Goal: Entertainment & Leisure: Consume media (video, audio)

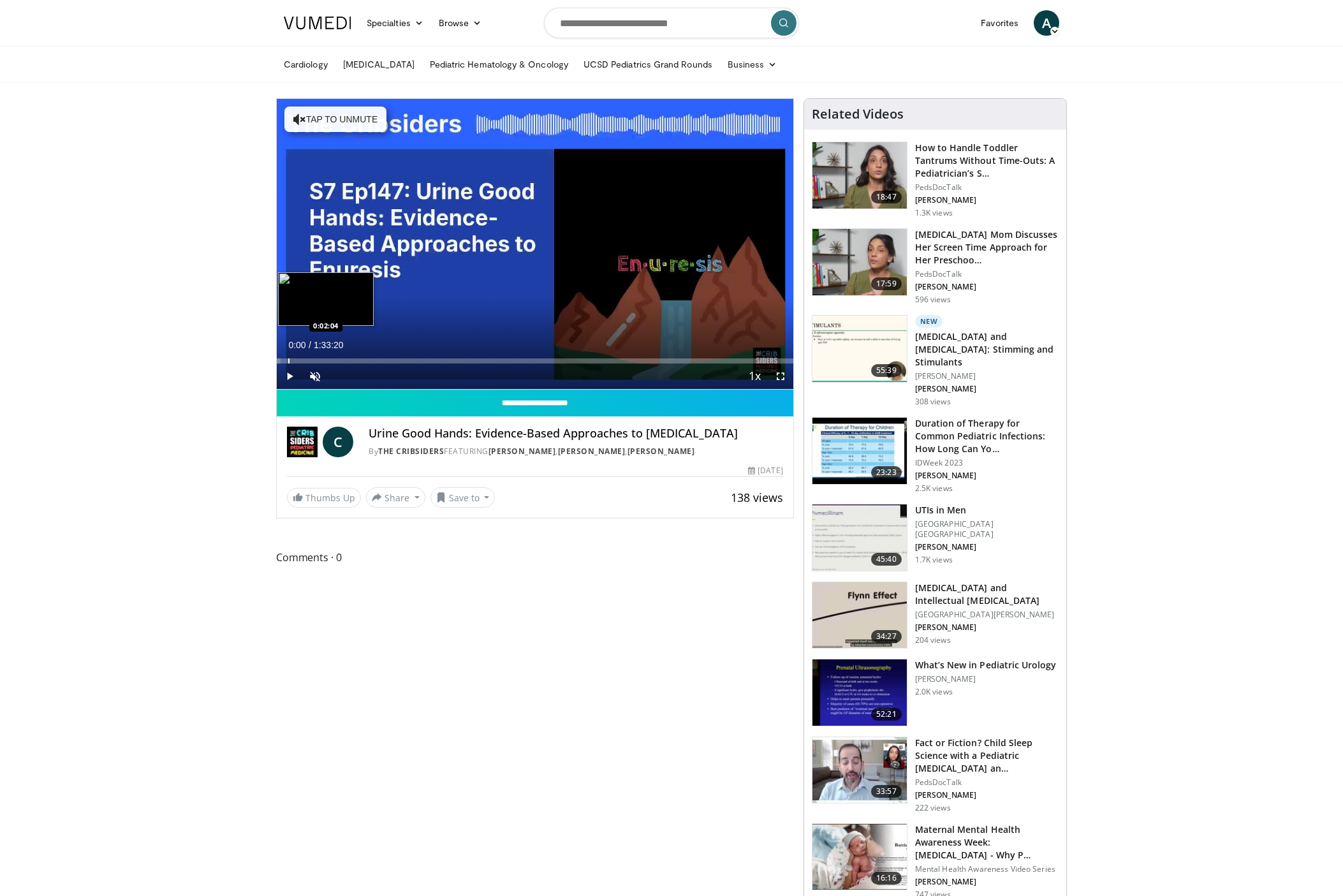
click at [289, 364] on div "Progress Bar" at bounding box center [289, 361] width 2 height 5
click at [315, 373] on span "Video Player" at bounding box center [315, 377] width 25 height 25
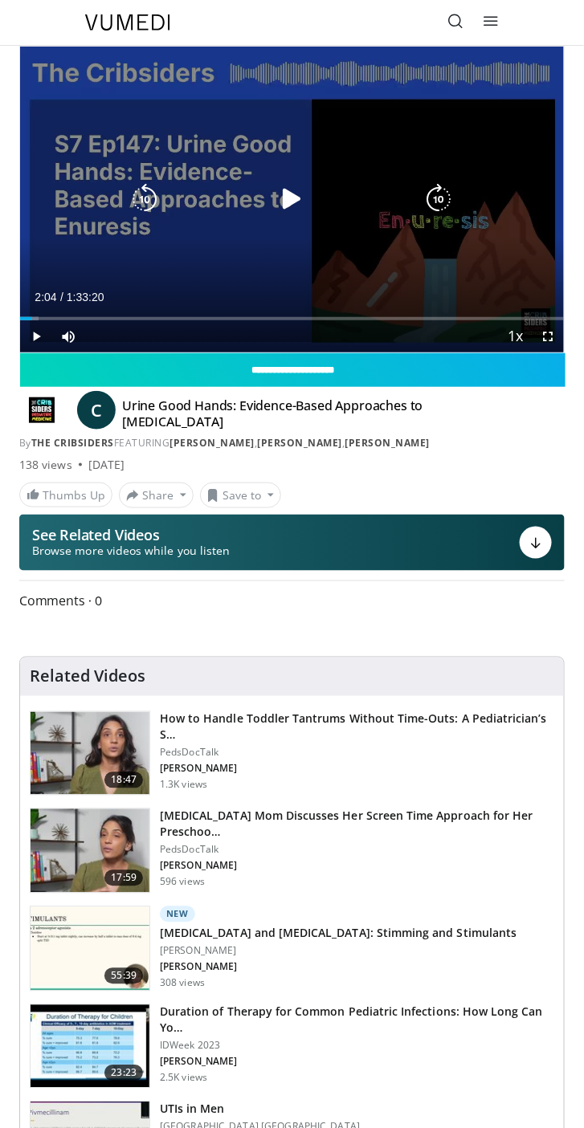
click at [287, 196] on icon "Video Player" at bounding box center [292, 199] width 32 height 32
